Goal: Information Seeking & Learning: Learn about a topic

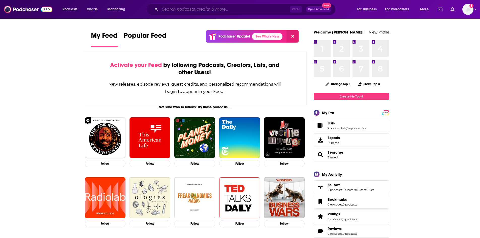
click at [199, 9] on input "Search podcasts, credits, & more..." at bounding box center [225, 9] width 130 height 8
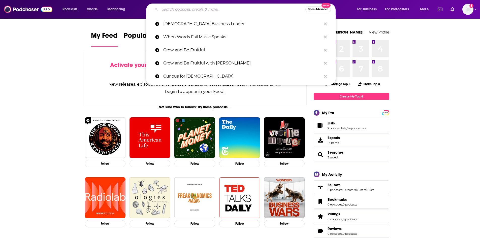
paste input "[DEMOGRAPHIC_DATA] Business Leader Podcast"
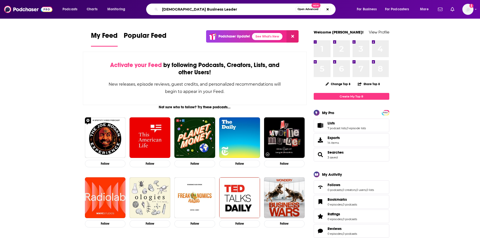
type input "[DEMOGRAPHIC_DATA] Business Leader"
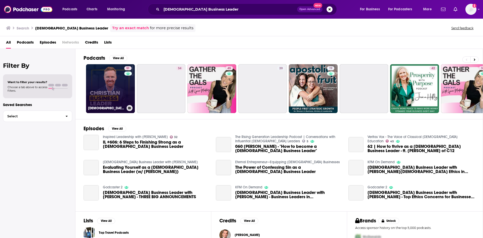
click at [98, 85] on link "51 [DEMOGRAPHIC_DATA] Business Leader with [PERSON_NAME]" at bounding box center [110, 88] width 49 height 49
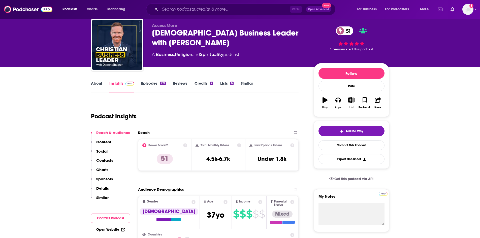
scroll to position [50, 0]
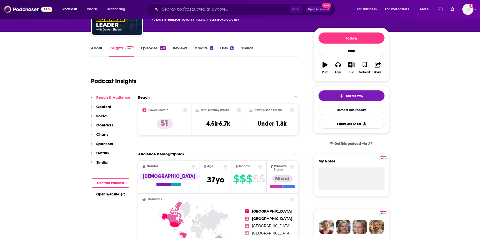
click at [96, 50] on link "About" at bounding box center [96, 52] width 11 height 12
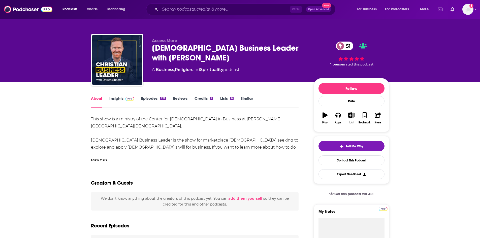
click at [94, 157] on div "Show More" at bounding box center [99, 159] width 16 height 5
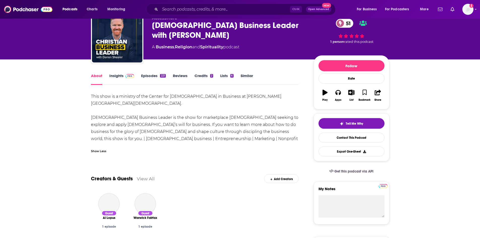
scroll to position [25, 0]
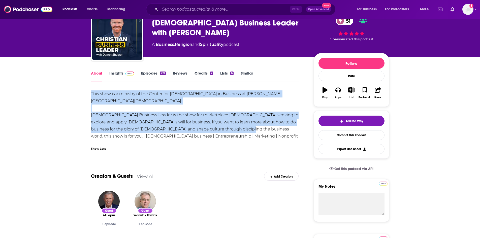
drag, startPoint x: 90, startPoint y: 94, endPoint x: 207, endPoint y: 124, distance: 120.4
copy div "This show is a ministry of the Center for [DEMOGRAPHIC_DATA] in Business at [PE…"
click at [116, 75] on link "Insights" at bounding box center [121, 77] width 25 height 12
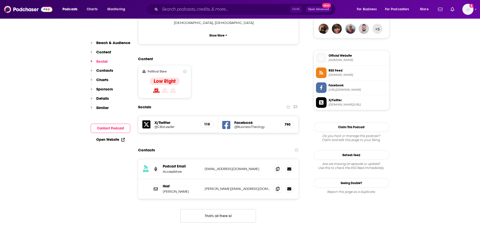
scroll to position [378, 0]
